Goal: Task Accomplishment & Management: Complete application form

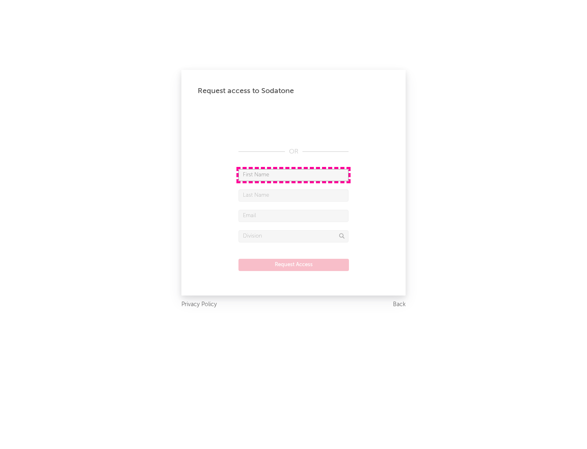
click at [294, 175] on input "text" at bounding box center [294, 175] width 110 height 12
type input "[PERSON_NAME]"
click at [294, 195] on input "text" at bounding box center [294, 195] width 110 height 12
type input "[PERSON_NAME]"
click at [294, 215] on input "text" at bounding box center [294, 216] width 110 height 12
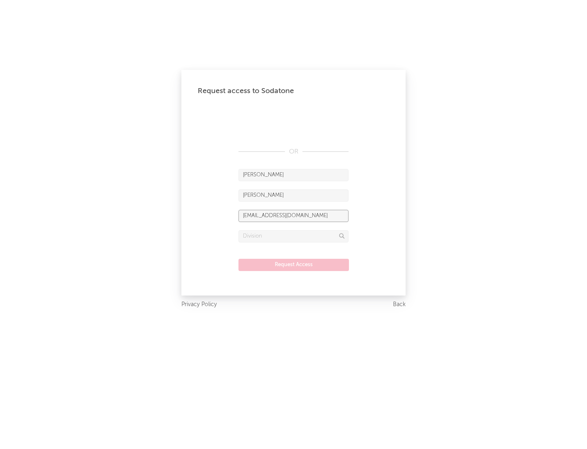
type input "[EMAIL_ADDRESS][DOMAIN_NAME]"
click at [294, 236] on input "text" at bounding box center [294, 236] width 110 height 12
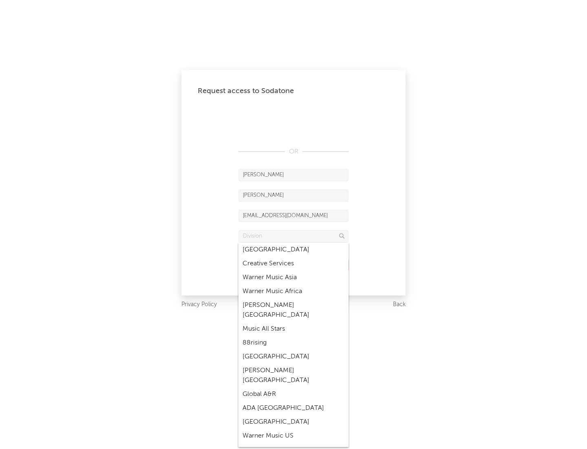
click at [294, 322] on div "Music All Stars" at bounding box center [294, 329] width 110 height 14
type input "Music All Stars"
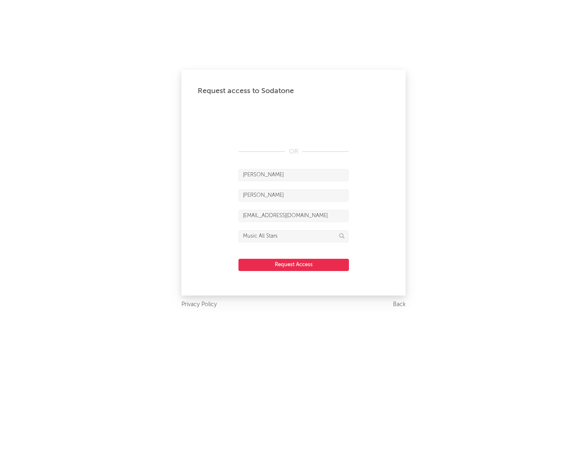
click at [294, 264] on button "Request Access" at bounding box center [294, 265] width 111 height 12
